Goal: Information Seeking & Learning: Learn about a topic

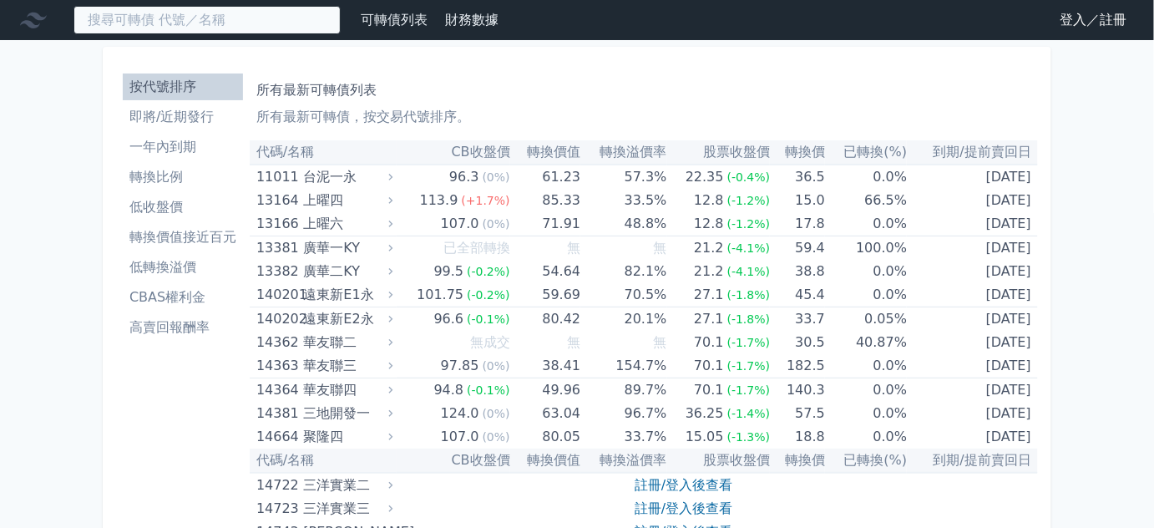
click at [228, 21] on input at bounding box center [206, 20] width 267 height 28
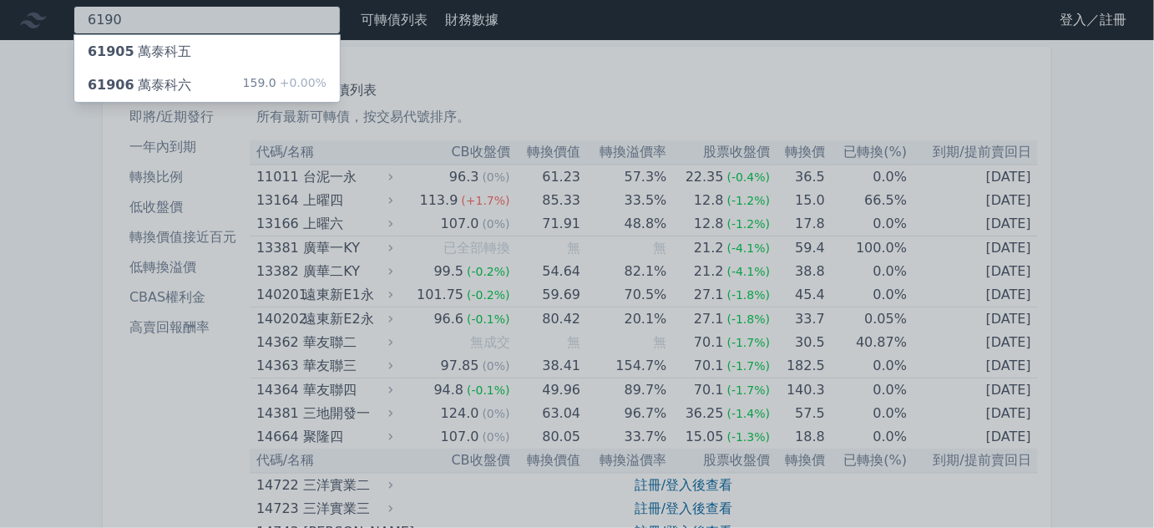
type input "6190"
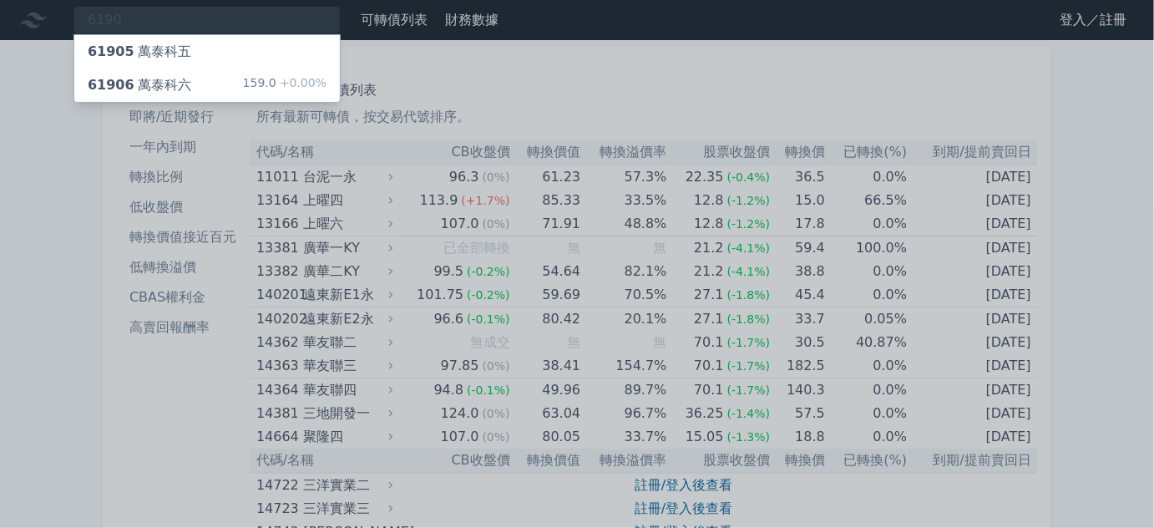
click at [205, 75] on div "61906 萬泰科六 159.0 +0.00%" at bounding box center [206, 84] width 265 height 33
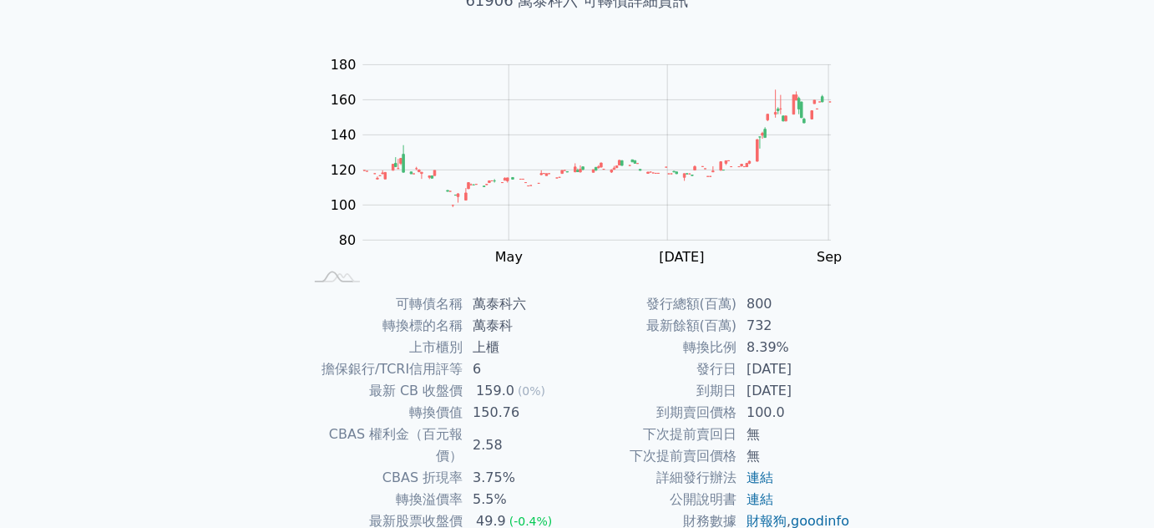
scroll to position [151, 0]
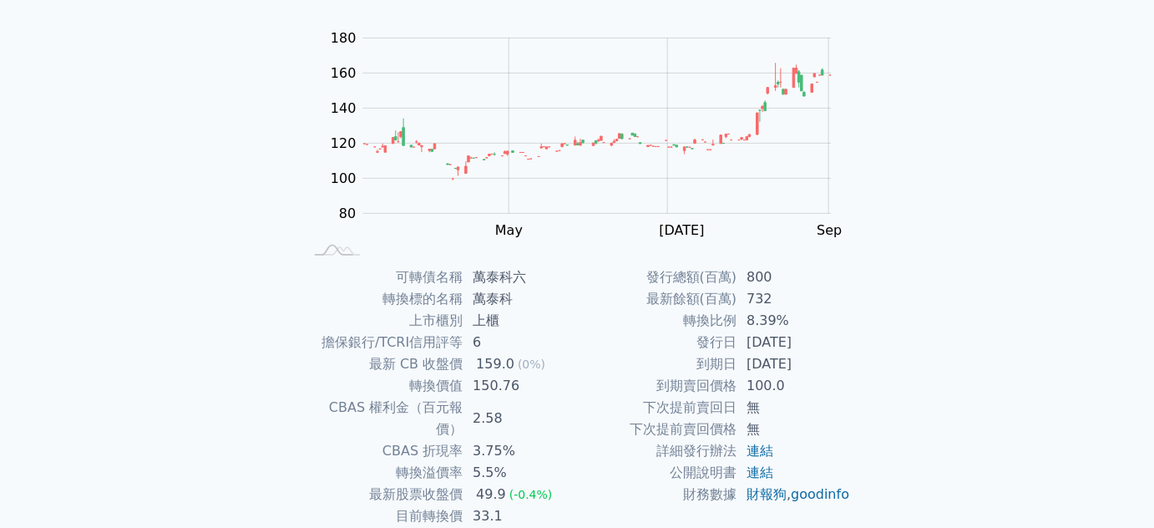
drag, startPoint x: 739, startPoint y: 322, endPoint x: 823, endPoint y: 320, distance: 84.4
click at [814, 316] on td "8.39%" at bounding box center [793, 321] width 114 height 22
click at [843, 351] on td "[DATE]" at bounding box center [793, 342] width 114 height 22
drag, startPoint x: 755, startPoint y: 322, endPoint x: 821, endPoint y: 320, distance: 66.8
click at [815, 320] on td "8.39%" at bounding box center [793, 321] width 114 height 22
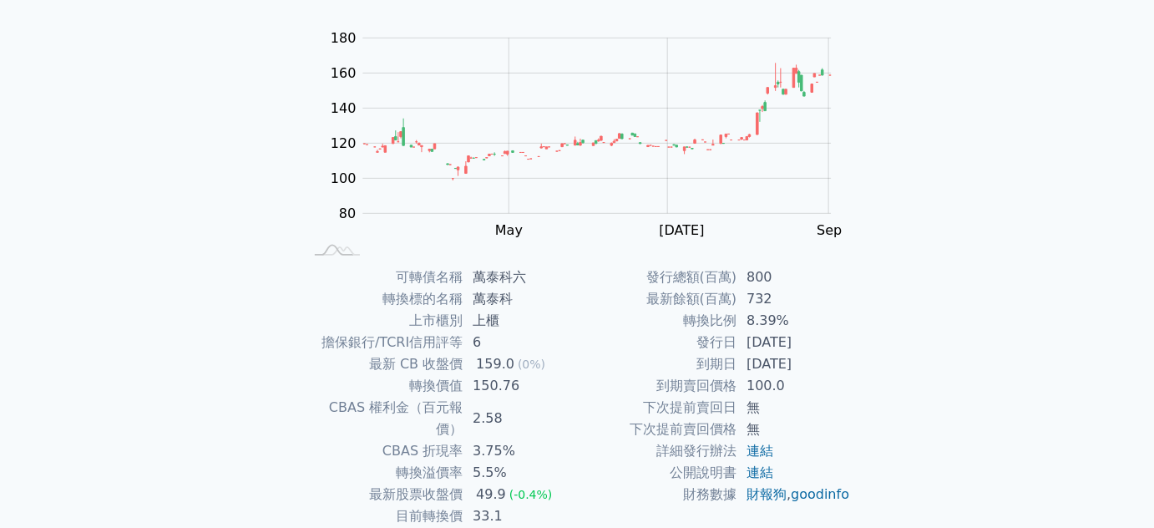
click at [902, 335] on div "可轉債列表 財務數據 可轉債列表 財務數據 登入／註冊 登入／註冊 可轉債列表 › 61906 萬泰科六 61906 萬泰科六 可轉債詳細資訊 Zoom Ou…" at bounding box center [577, 246] width 1154 height 795
drag, startPoint x: 779, startPoint y: 304, endPoint x: 729, endPoint y: 302, distance: 50.1
click at [780, 304] on td "732" at bounding box center [793, 299] width 114 height 22
drag, startPoint x: 729, startPoint y: 302, endPoint x: 872, endPoint y: 277, distance: 145.8
click at [826, 292] on tr "最新餘額(百萬) 732" at bounding box center [714, 299] width 274 height 22
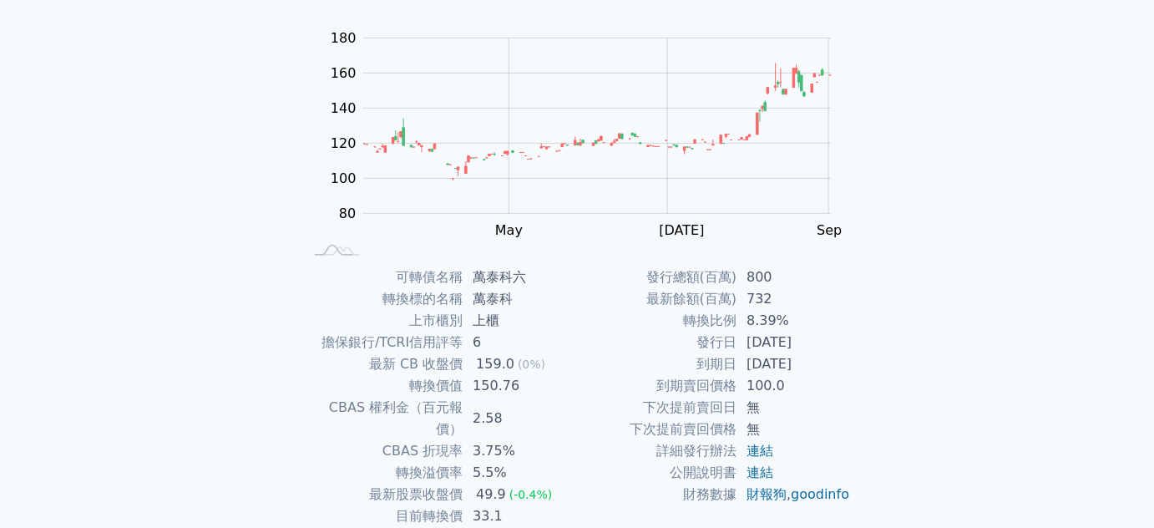
drag, startPoint x: 933, startPoint y: 241, endPoint x: 975, endPoint y: 37, distance: 208.7
click at [939, 235] on div "可轉債列表 財務數據 可轉債列表 財務數據 登入／註冊 登入／註冊 可轉債列表 › 61906 萬泰科六 61906 萬泰科六 可轉債詳細資訊 Zoom Ou…" at bounding box center [577, 246] width 1154 height 795
